Goal: Task Accomplishment & Management: Manage account settings

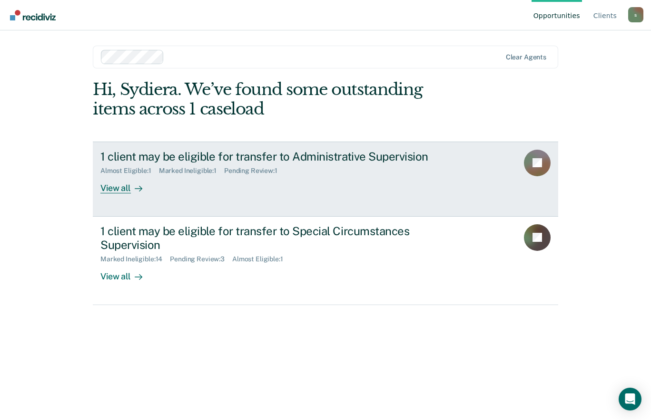
click at [277, 171] on div "Pending Review : 1" at bounding box center [254, 171] width 61 height 8
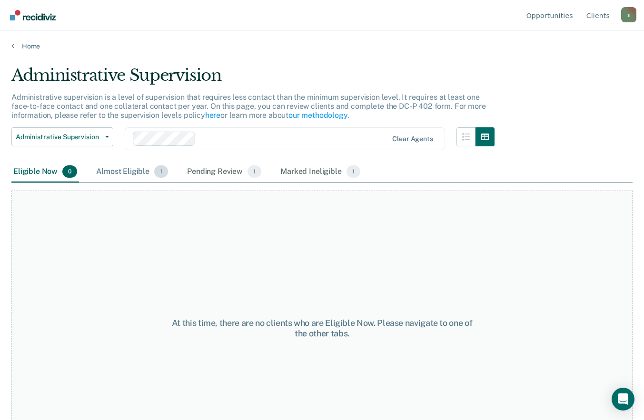
click at [119, 169] on div "Almost Eligible 1" at bounding box center [132, 172] width 76 height 21
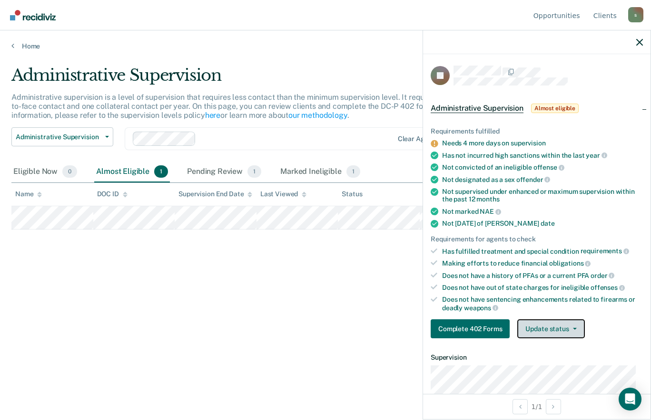
click at [556, 326] on button "Update status" at bounding box center [550, 329] width 67 height 19
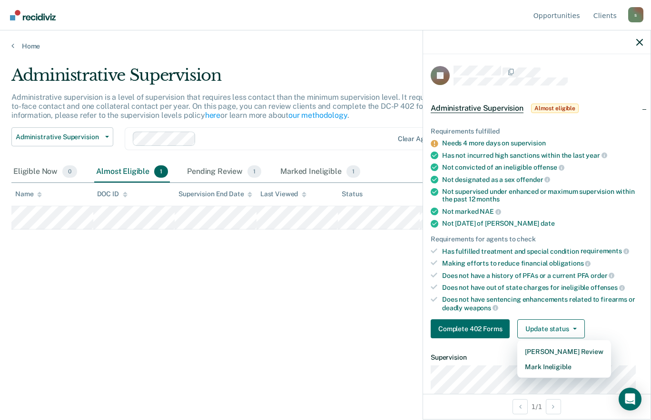
click at [636, 47] on div at bounding box center [536, 42] width 227 height 24
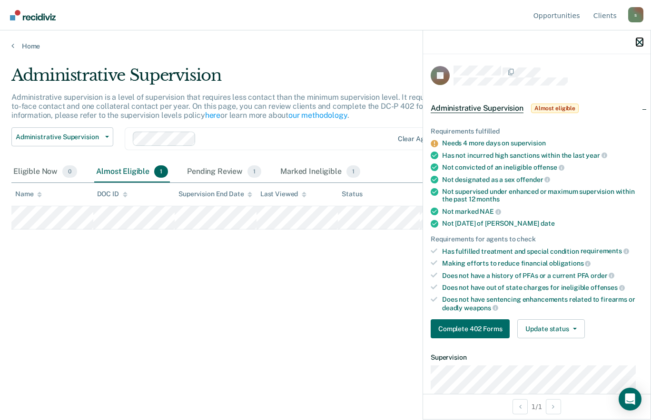
click at [638, 40] on icon "button" at bounding box center [639, 42] width 7 height 7
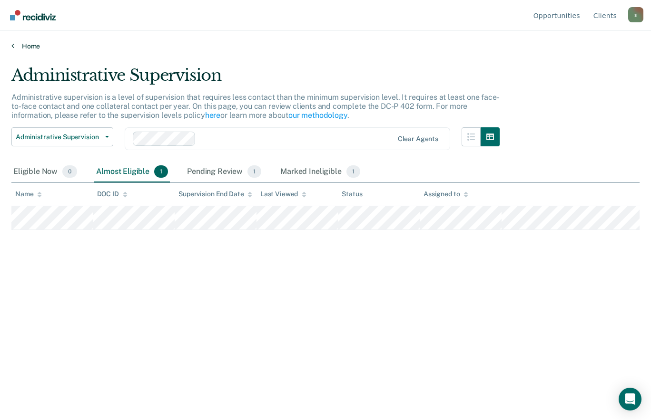
click at [24, 46] on link "Home" at bounding box center [325, 46] width 628 height 9
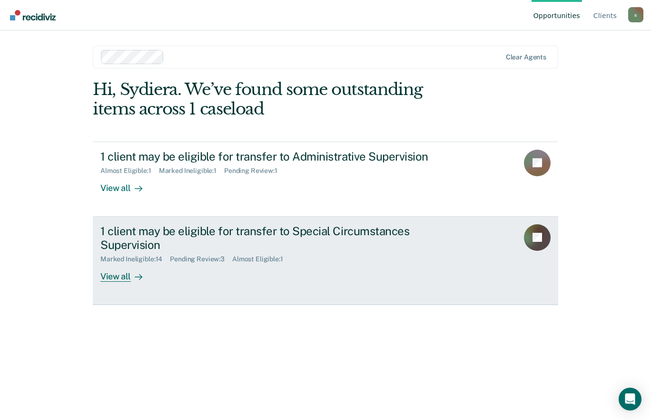
click at [174, 236] on div "1 client may be eligible for transfer to Special Circumstances Supervision" at bounding box center [267, 239] width 334 height 28
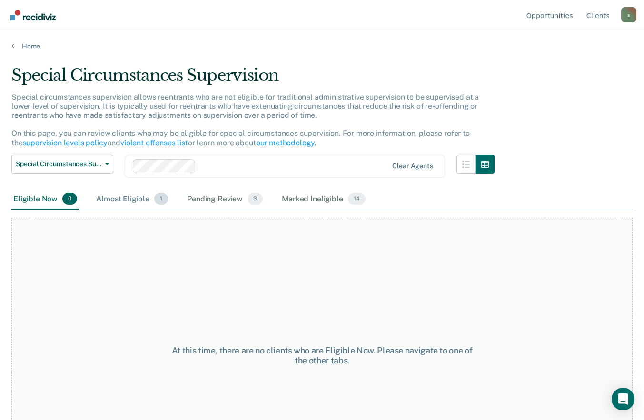
click at [147, 200] on div "Almost Eligible 1" at bounding box center [132, 199] width 76 height 21
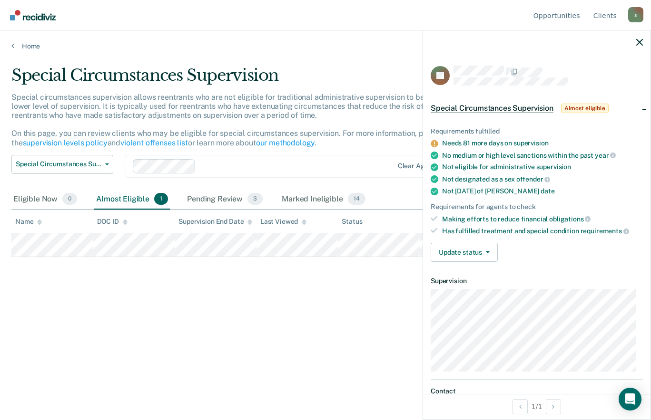
click at [260, 350] on div "Special Circumstances Supervision Special circumstances supervision allows reen…" at bounding box center [325, 223] width 628 height 314
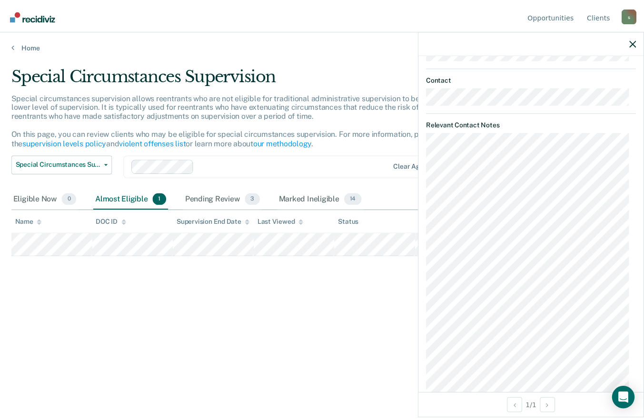
scroll to position [345, 0]
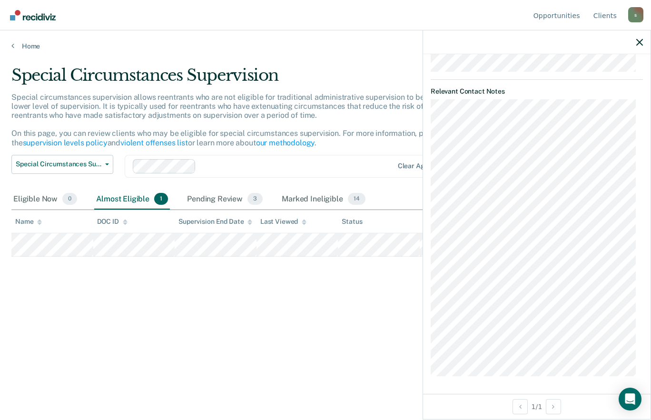
click at [636, 36] on div at bounding box center [536, 42] width 227 height 24
click at [637, 40] on icon "button" at bounding box center [639, 42] width 7 height 7
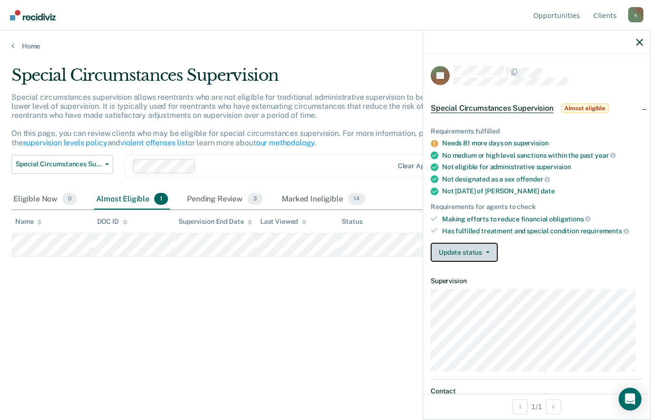
click at [451, 248] on button "Update status" at bounding box center [463, 252] width 67 height 19
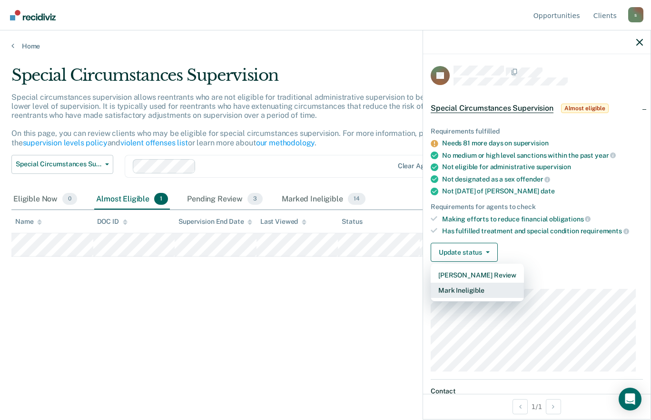
click at [460, 292] on button "Mark Ineligible" at bounding box center [476, 290] width 93 height 15
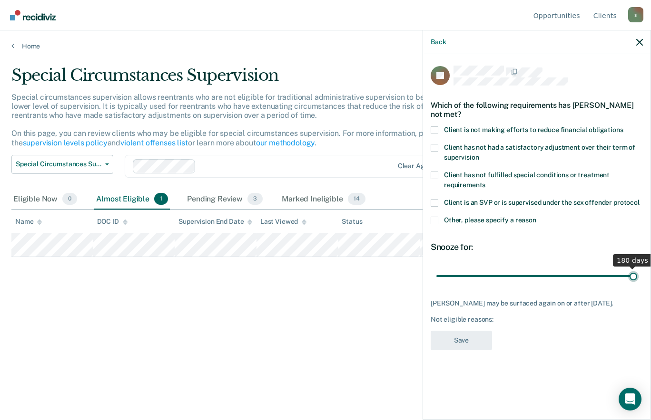
drag, startPoint x: 470, startPoint y: 274, endPoint x: 643, endPoint y: 262, distance: 173.1
type input "180"
click at [637, 268] on input "range" at bounding box center [536, 276] width 201 height 17
click at [436, 176] on span at bounding box center [434, 176] width 8 height 8
click at [485, 182] on input "Client has not fulfilled special conditions or treatment requirements" at bounding box center [485, 182] width 0 height 0
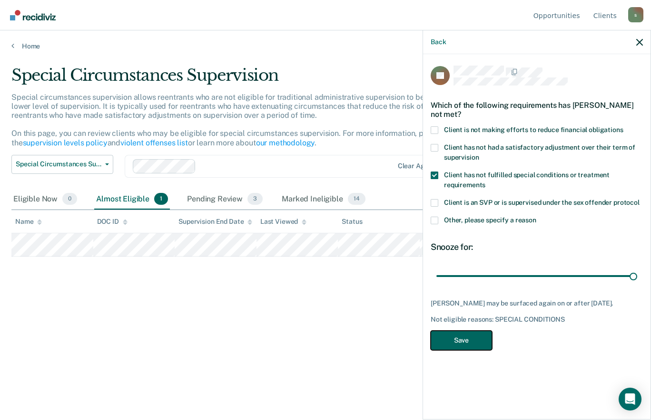
click at [466, 344] on button "Save" at bounding box center [460, 341] width 61 height 20
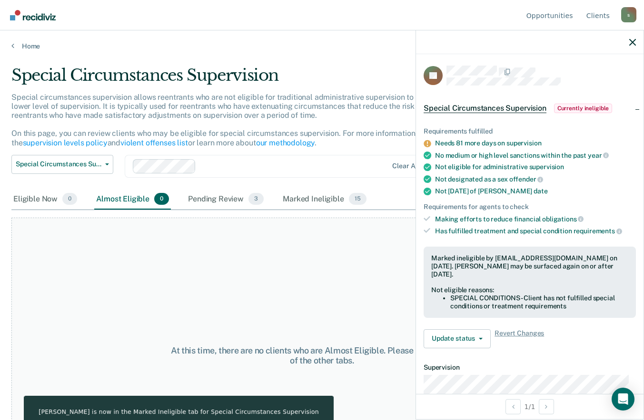
click at [321, 292] on div "At this time, there are no clients who are Almost Eligible. Please navigate to …" at bounding box center [321, 356] width 621 height 276
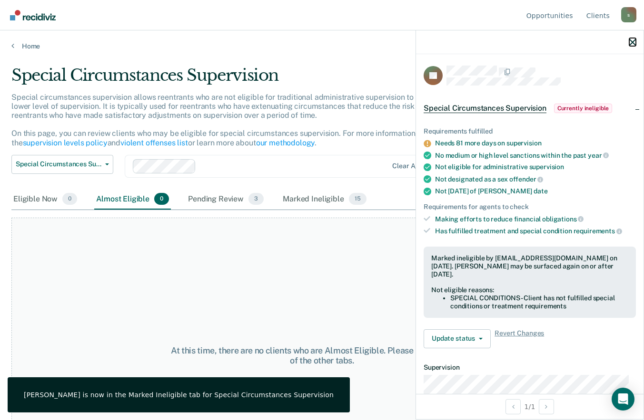
click at [633, 45] on icon "button" at bounding box center [632, 42] width 7 height 7
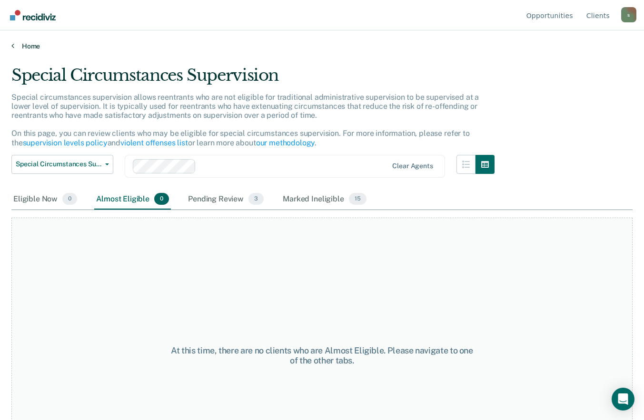
click at [22, 45] on link "Home" at bounding box center [321, 46] width 621 height 9
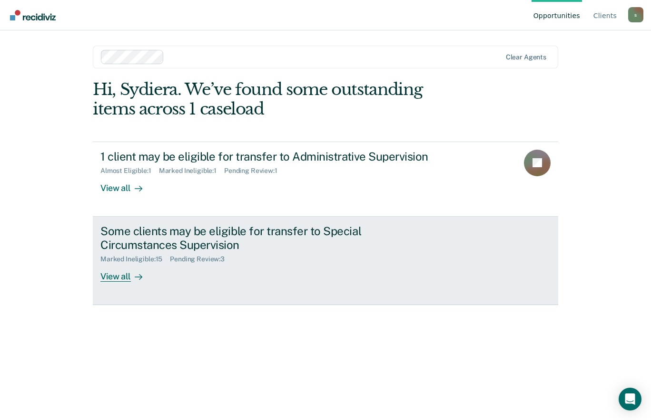
click at [131, 274] on div at bounding box center [136, 276] width 11 height 11
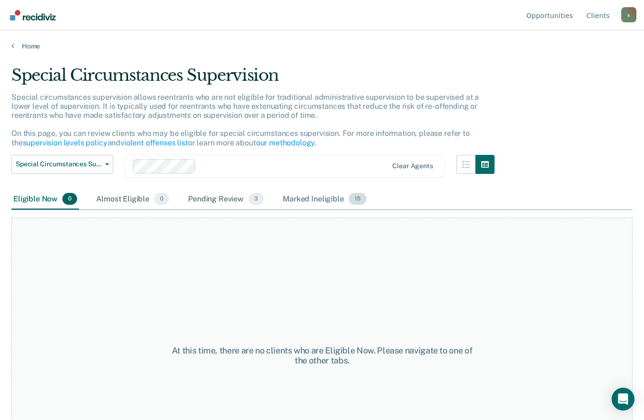
click at [313, 205] on div "Marked Ineligible 15" at bounding box center [324, 199] width 87 height 21
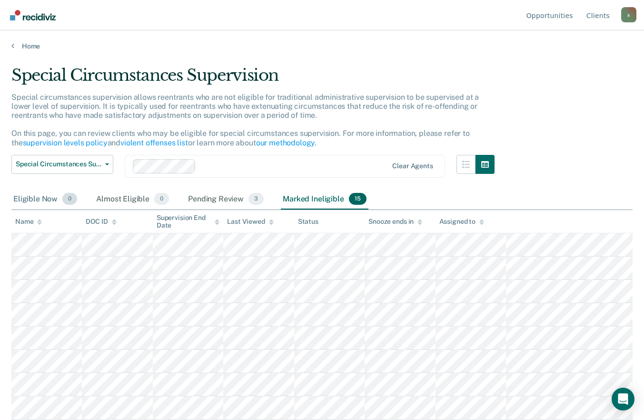
click at [54, 207] on div "Eligible Now 0" at bounding box center [45, 199] width 68 height 21
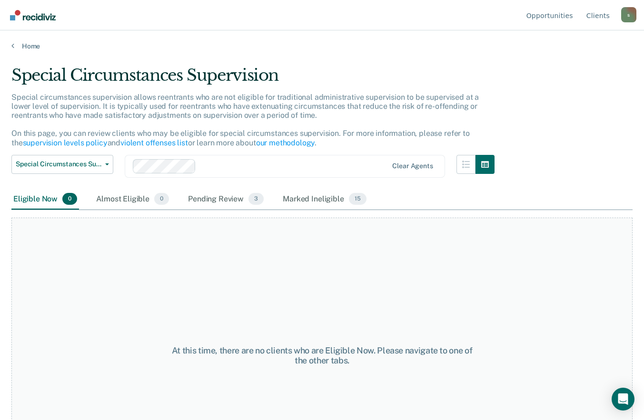
click at [28, 41] on div "Home" at bounding box center [322, 40] width 644 height 20
click at [28, 45] on link "Home" at bounding box center [321, 46] width 621 height 9
